Goal: Transaction & Acquisition: Purchase product/service

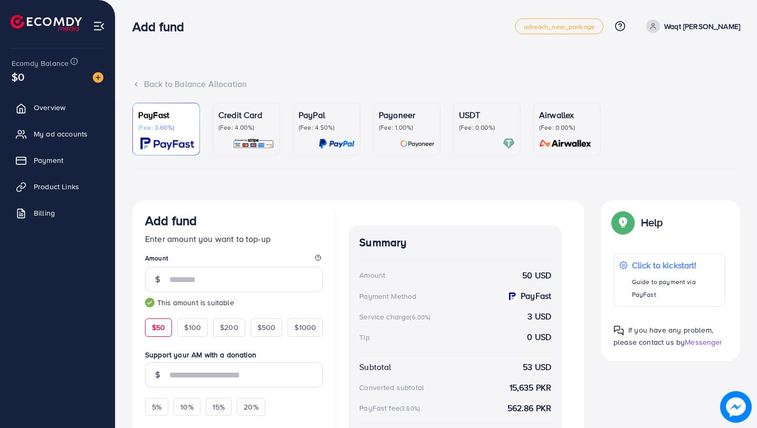
scroll to position [109, 0]
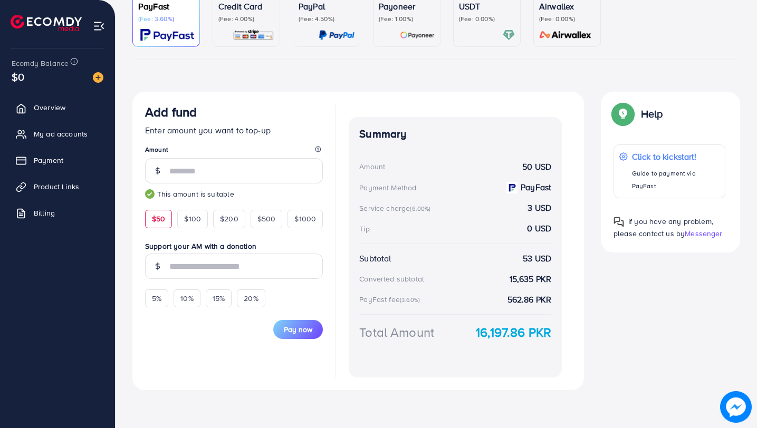
click at [289, 329] on span "Pay now" at bounding box center [298, 329] width 28 height 11
click at [289, 329] on div "Pay now" at bounding box center [234, 324] width 178 height 32
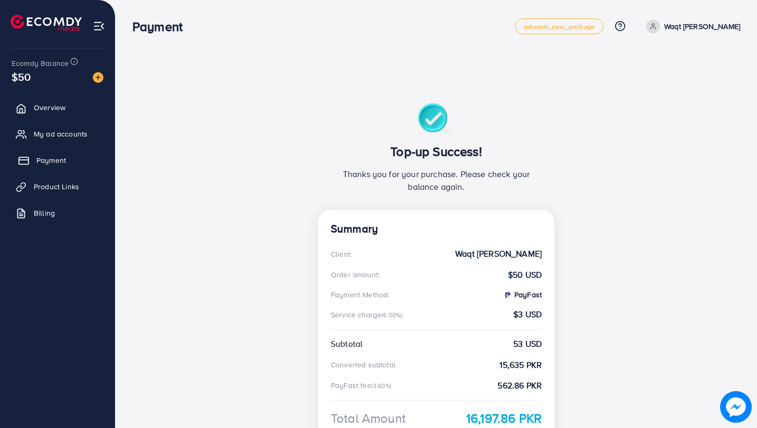
click at [54, 163] on span "Payment" at bounding box center [51, 160] width 30 height 11
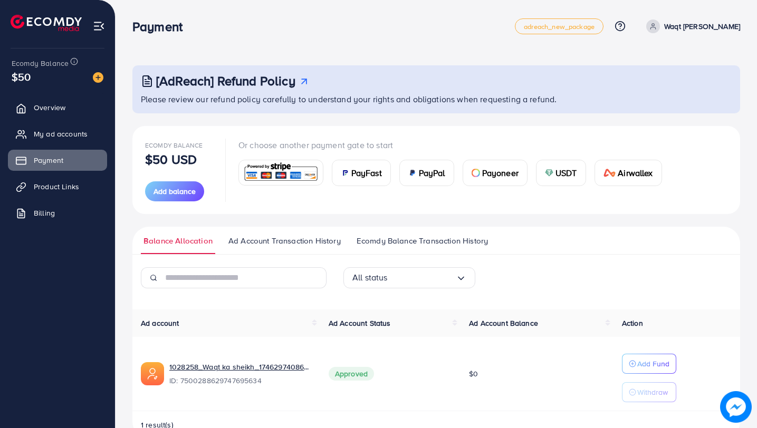
scroll to position [27, 0]
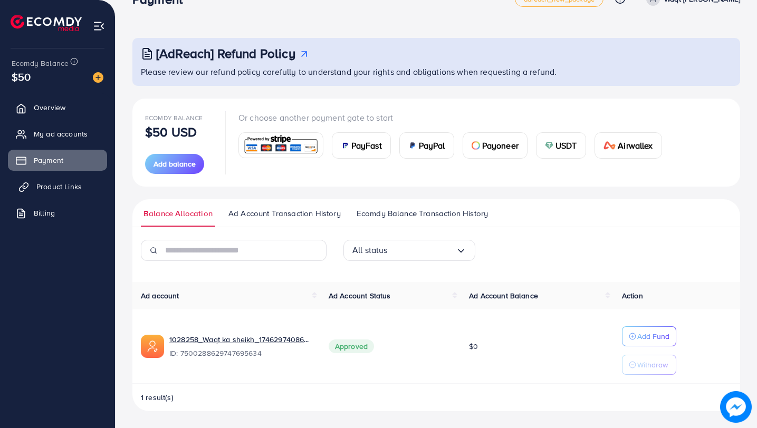
click at [72, 185] on span "Product Links" at bounding box center [58, 186] width 45 height 11
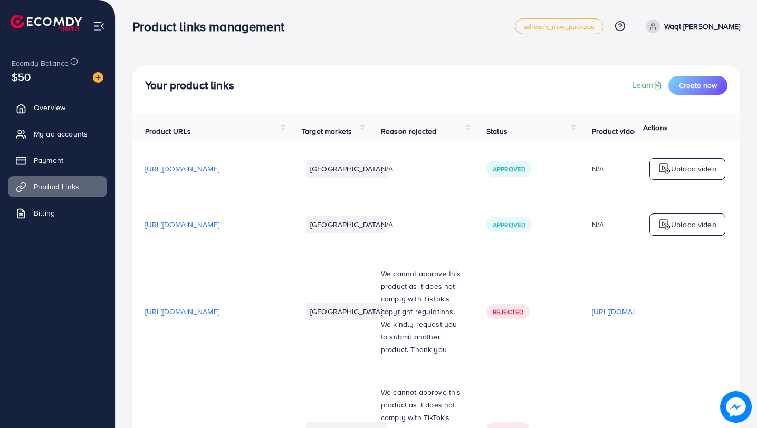
click at [219, 171] on span "https://waqtkasheikh.com/products/arabic-aura-watch" at bounding box center [182, 169] width 74 height 11
click at [39, 152] on link "Payment" at bounding box center [57, 160] width 99 height 21
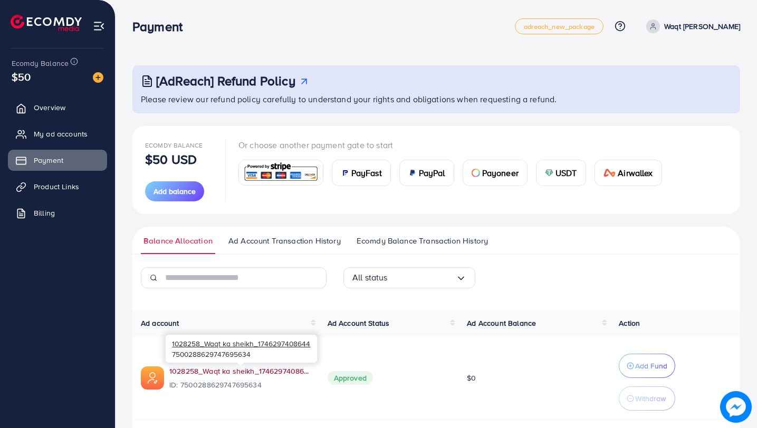
click at [210, 374] on link "1028258_Waqt ka sheikh_1746297408644" at bounding box center [239, 371] width 141 height 11
